Goal: Task Accomplishment & Management: Manage account settings

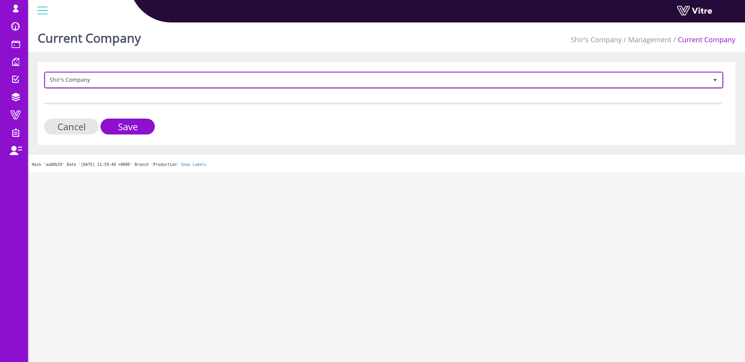
click at [116, 81] on span "Shir's Company" at bounding box center [376, 80] width 663 height 14
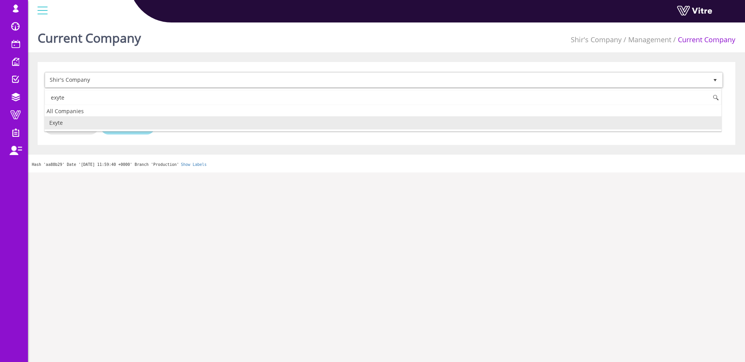
click at [106, 119] on li "Exyte" at bounding box center [383, 122] width 677 height 13
type input "exyte"
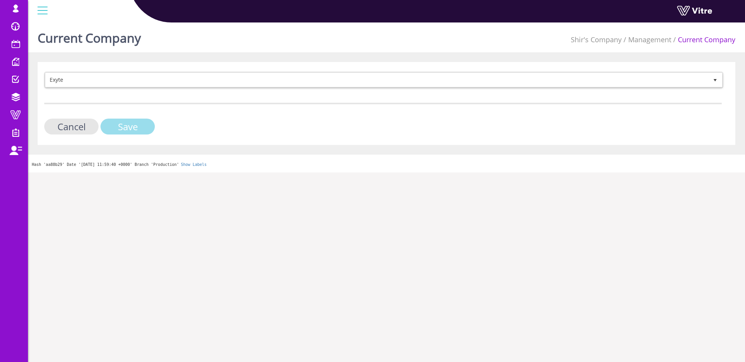
drag, startPoint x: 112, startPoint y: 130, endPoint x: 162, endPoint y: 118, distance: 51.5
click at [112, 130] on input "Save" at bounding box center [128, 127] width 54 height 16
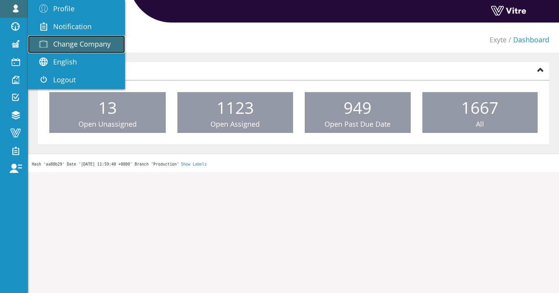
click at [55, 39] on link "Change Company" at bounding box center [76, 44] width 97 height 18
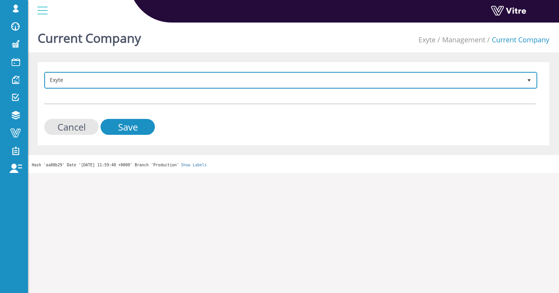
click at [118, 86] on span "Exyte" at bounding box center [283, 80] width 477 height 14
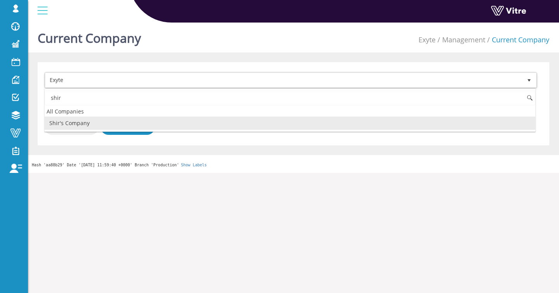
drag, startPoint x: 90, startPoint y: 122, endPoint x: 92, endPoint y: 126, distance: 5.1
click at [89, 122] on li "Shir's Company" at bounding box center [290, 122] width 491 height 13
type input "shir"
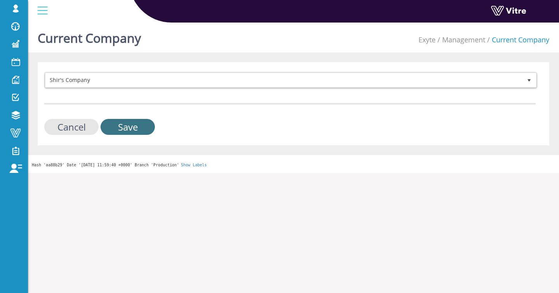
click at [118, 127] on input "Save" at bounding box center [128, 127] width 54 height 16
